Goal: Use online tool/utility: Utilize a website feature to perform a specific function

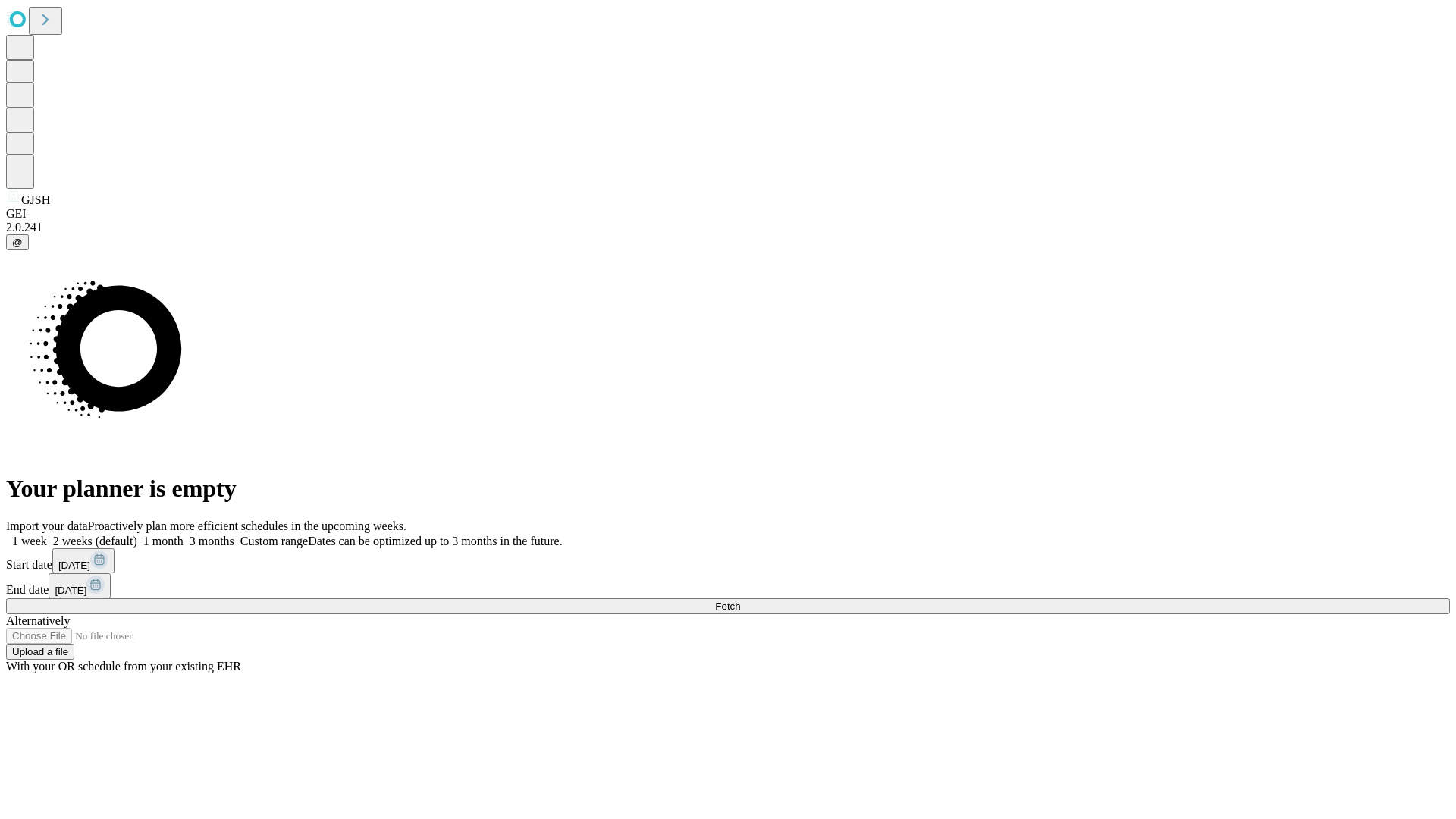
click at [740, 600] on span "Fetch" at bounding box center [727, 606] width 25 height 12
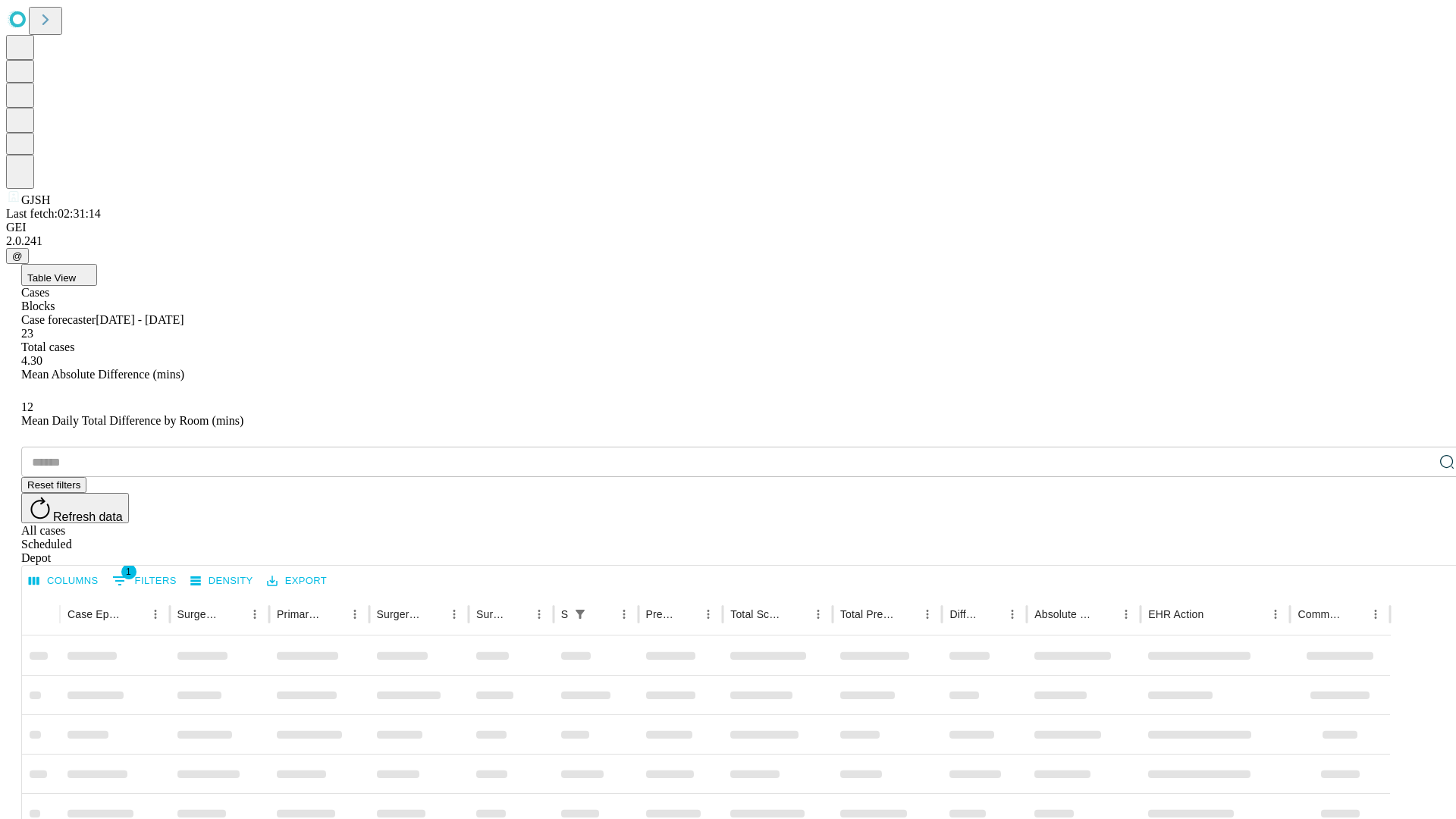
click at [76, 272] on span "Table View" at bounding box center [51, 278] width 49 height 12
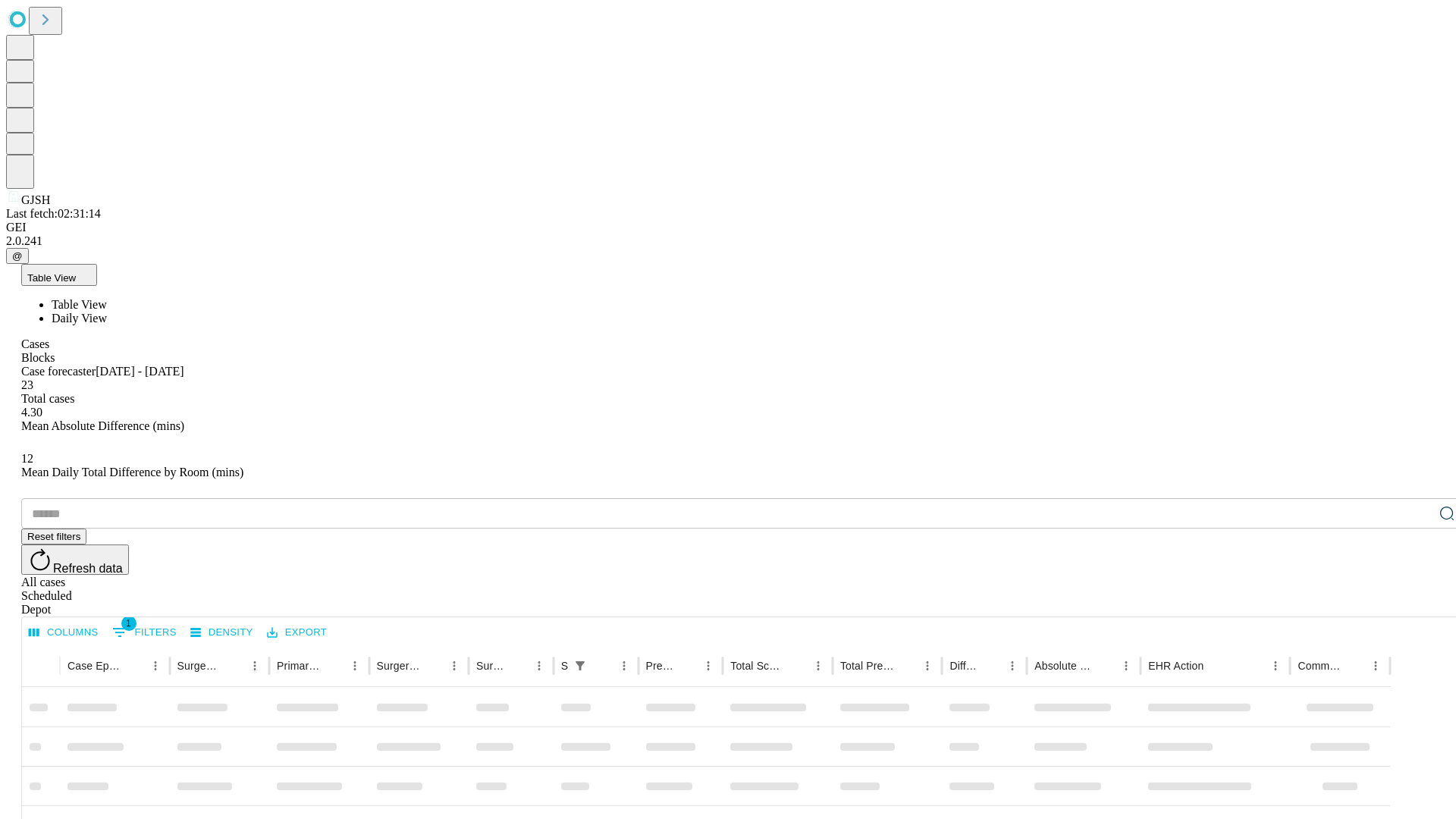
click at [107, 312] on span "Daily View" at bounding box center [79, 318] width 55 height 13
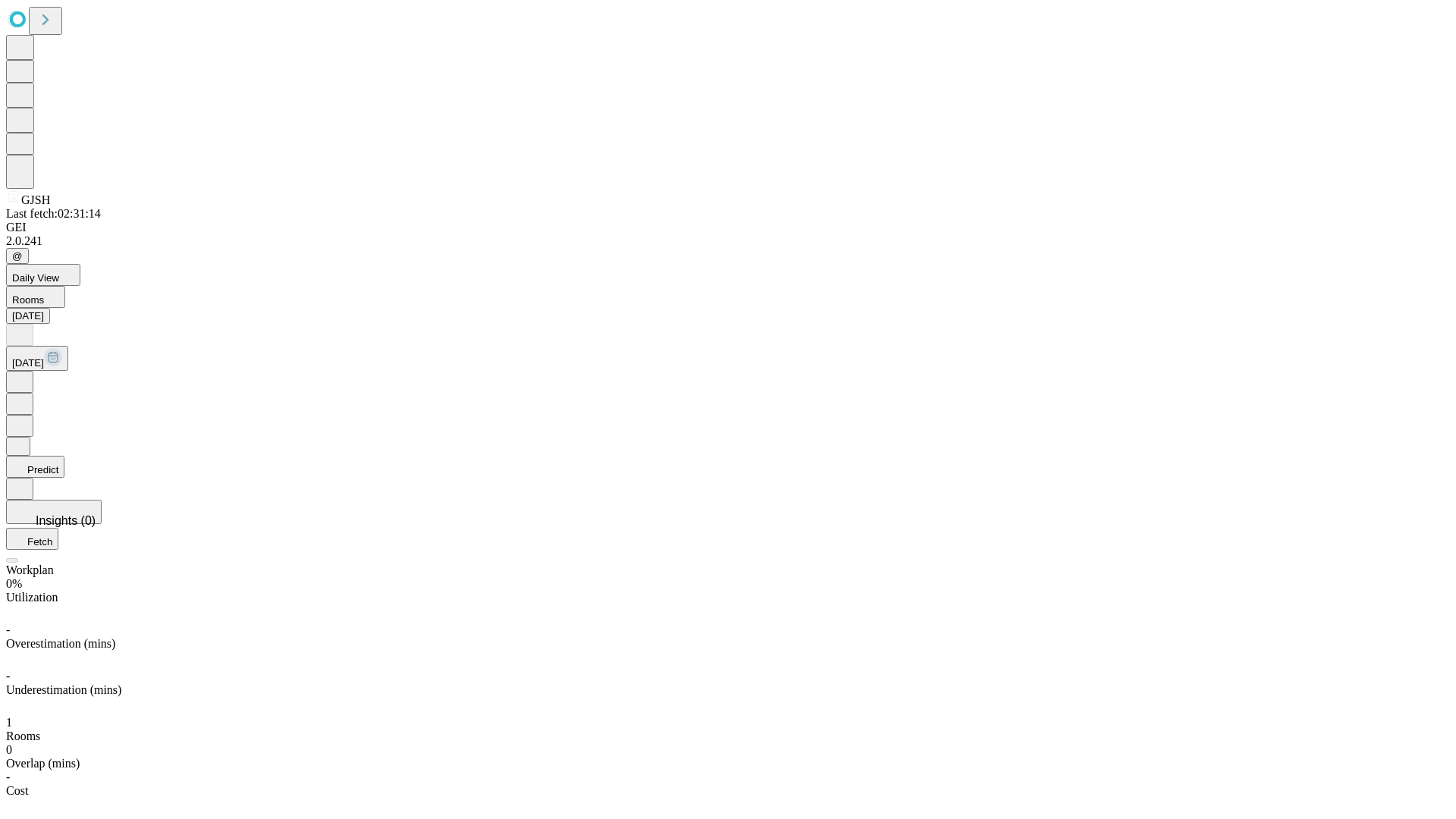
click at [64, 456] on button "Predict" at bounding box center [35, 466] width 58 height 22
